Goal: Transaction & Acquisition: Purchase product/service

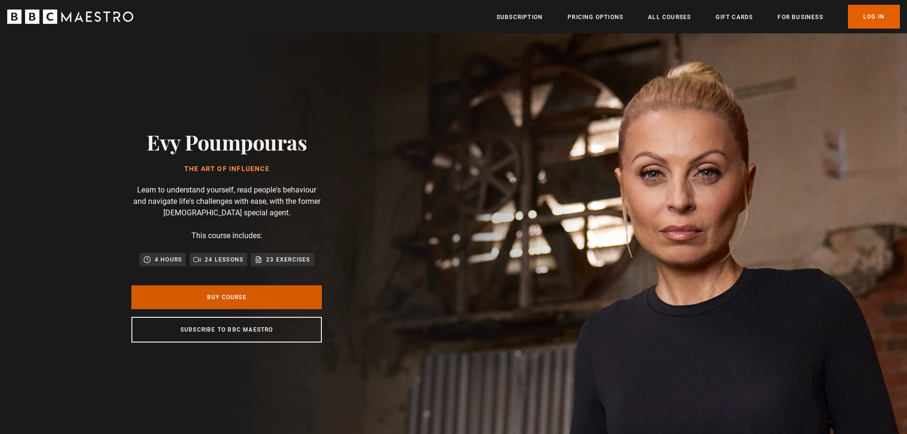
click at [250, 298] on link "Buy Course" at bounding box center [226, 297] width 190 height 24
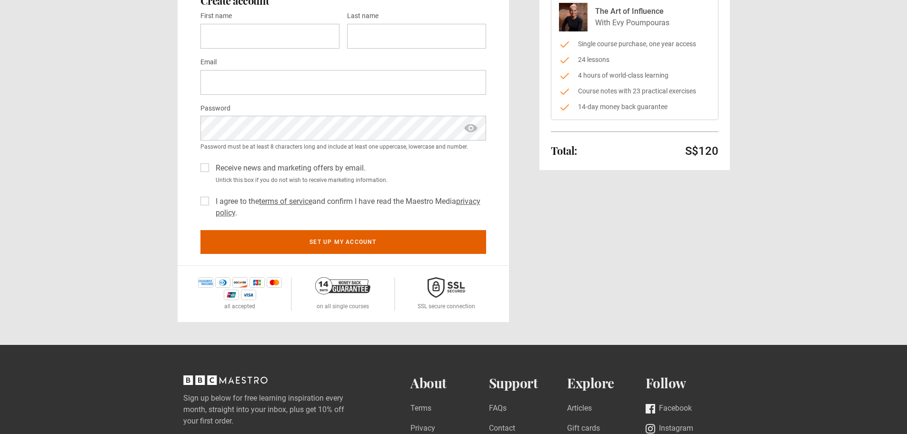
scroll to position [238, 0]
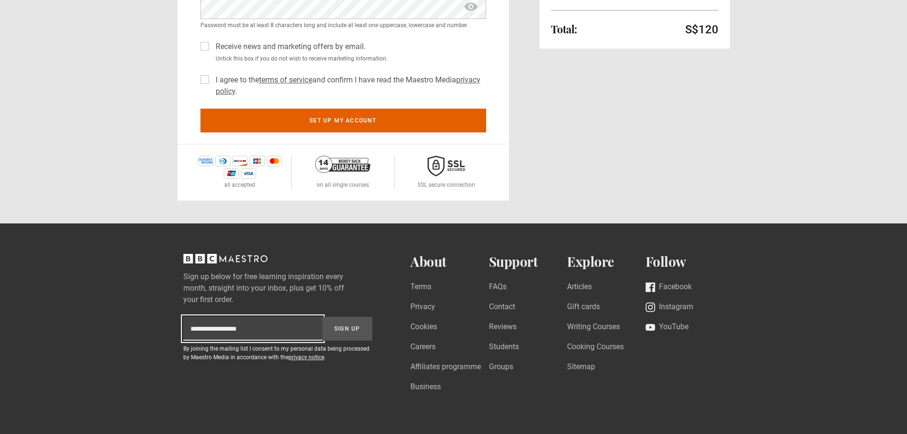
click at [268, 330] on input "Subscription-footer-email" at bounding box center [252, 329] width 139 height 24
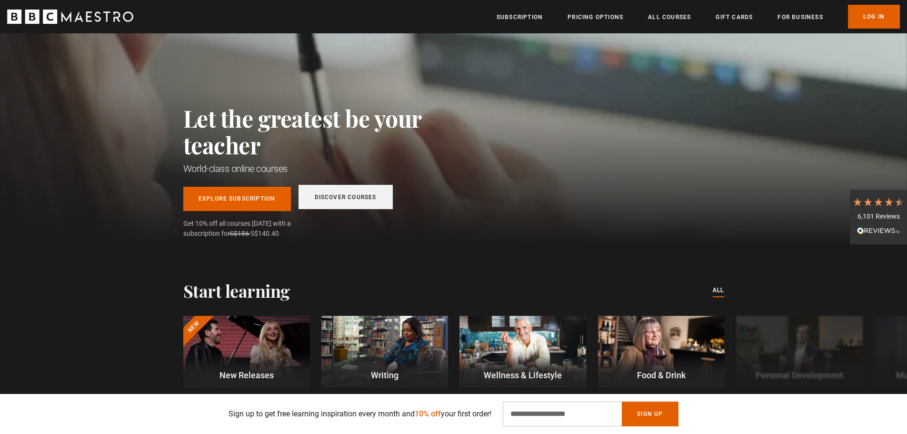
scroll to position [0, 125]
click at [346, 196] on link "Discover Courses" at bounding box center [345, 197] width 94 height 24
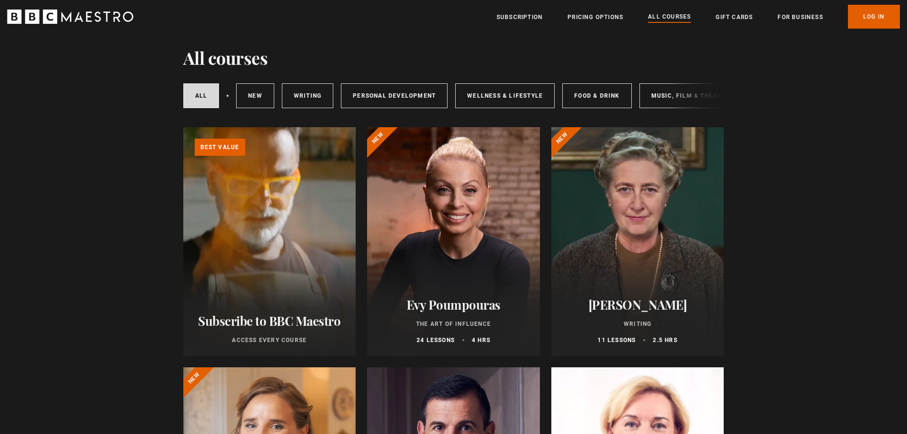
scroll to position [190, 0]
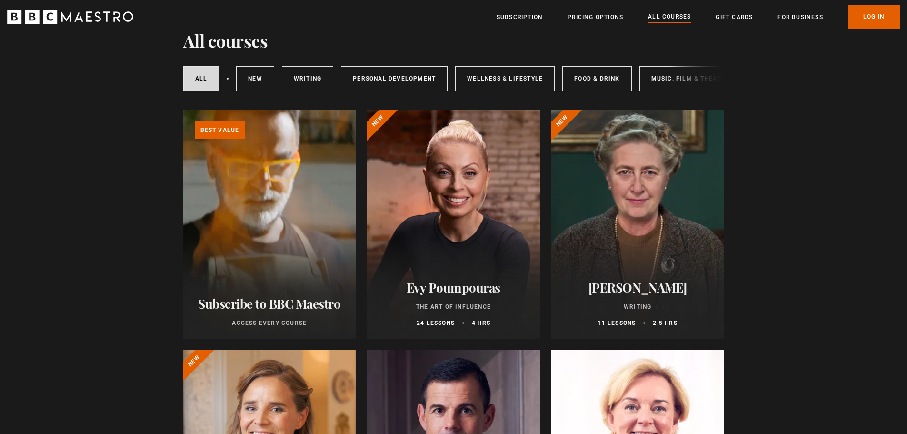
click at [436, 188] on div at bounding box center [453, 224] width 173 height 228
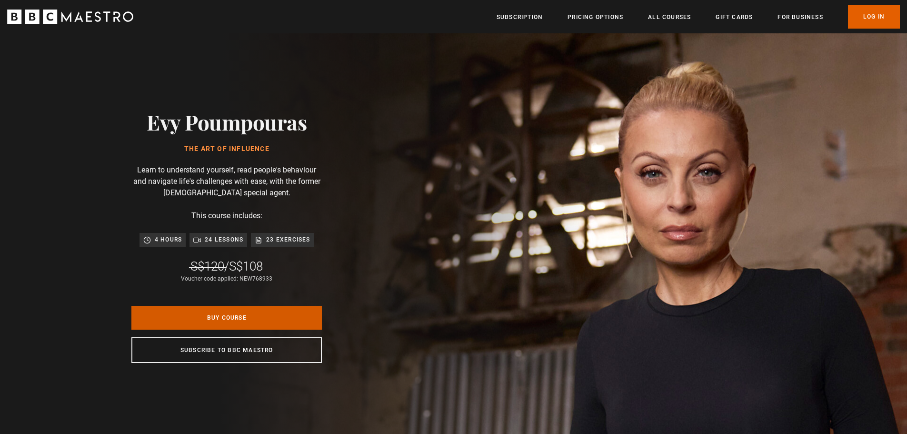
click at [268, 312] on link "Buy Course" at bounding box center [226, 318] width 190 height 24
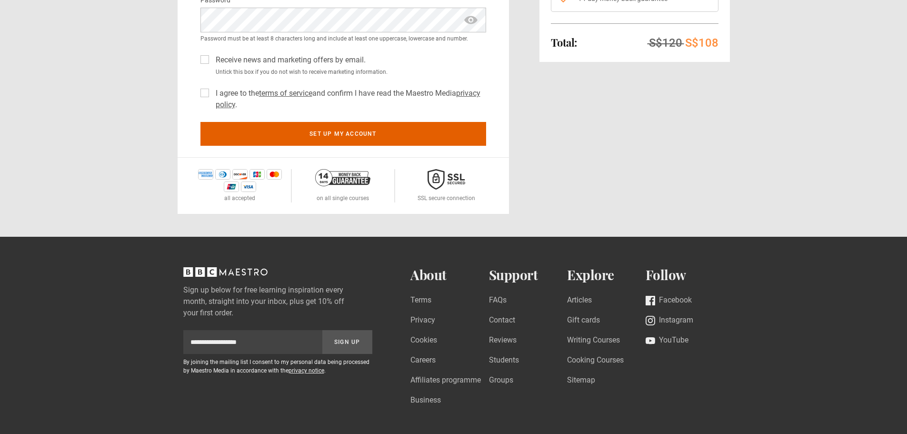
scroll to position [190, 0]
